Goal: Use online tool/utility

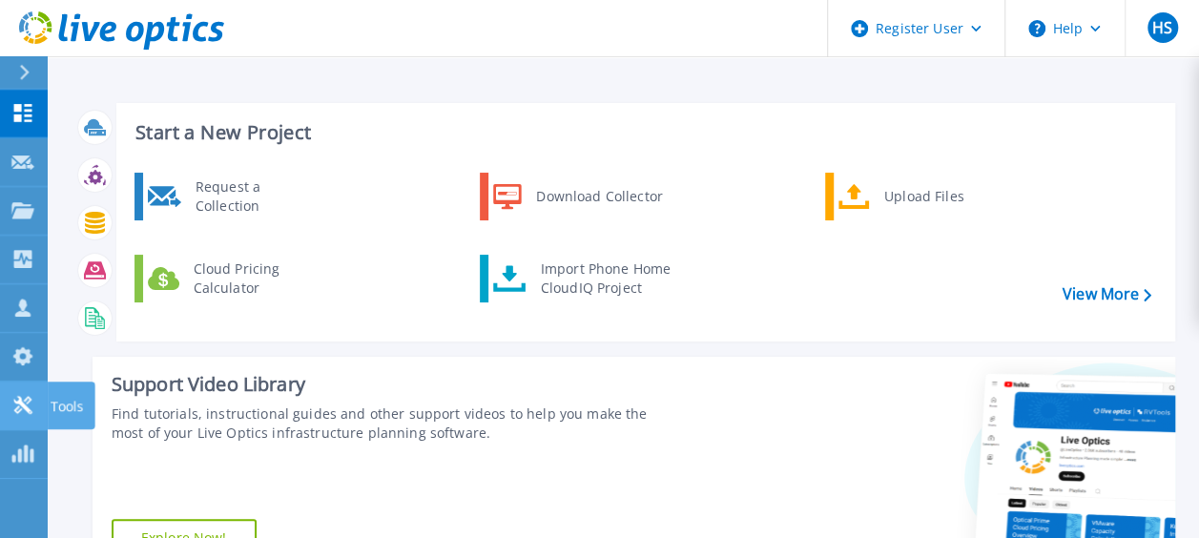
click at [36, 403] on link "Tools Tools" at bounding box center [24, 406] width 48 height 49
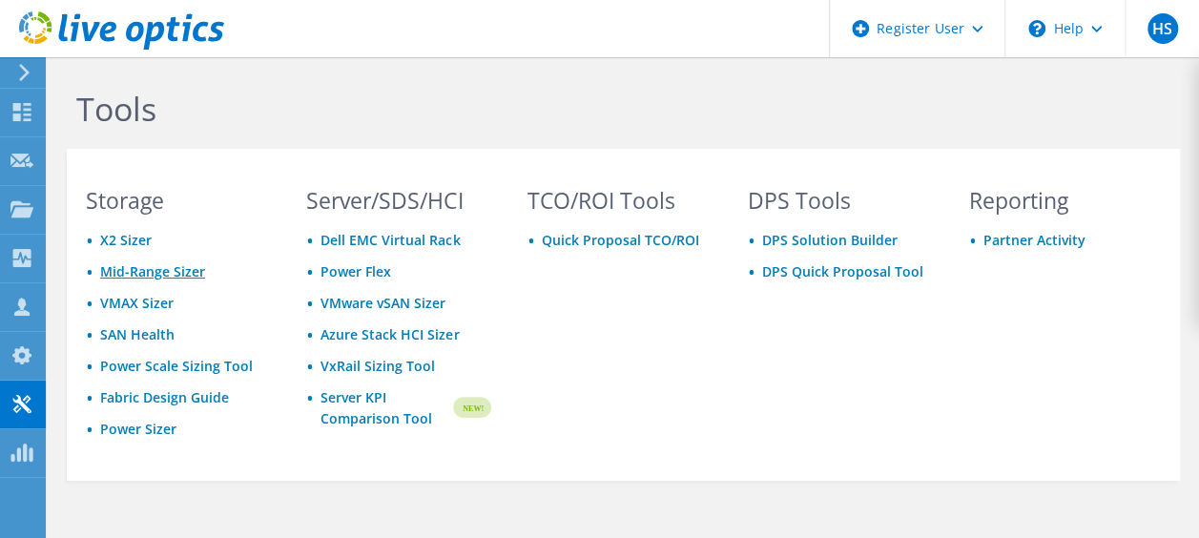
click at [171, 272] on link "Mid-Range Sizer" at bounding box center [152, 271] width 105 height 18
